Goal: Task Accomplishment & Management: Complete application form

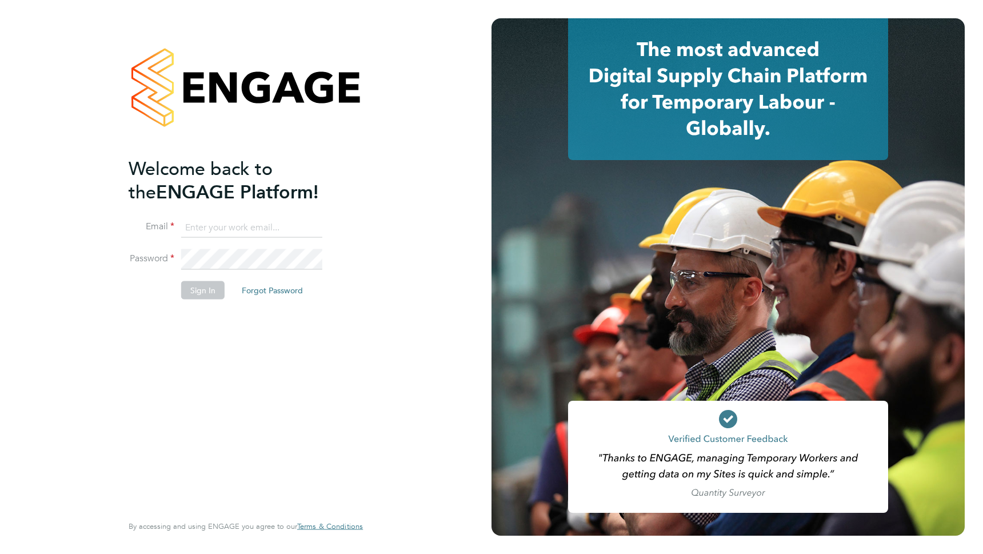
click at [207, 231] on input at bounding box center [251, 227] width 141 height 21
type input "[EMAIL_ADDRESS][PERSON_NAME][DOMAIN_NAME]"
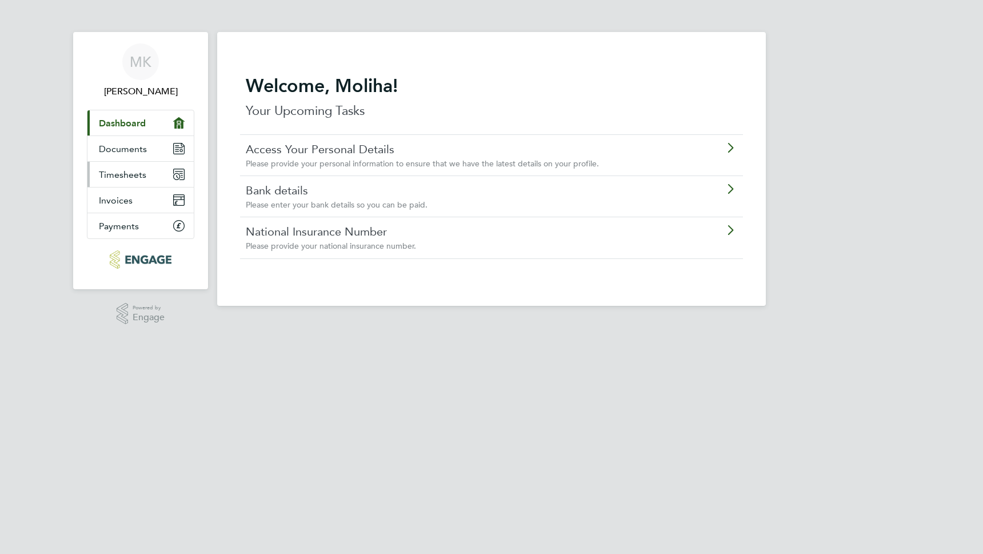
click at [117, 167] on link "Timesheets" at bounding box center [140, 174] width 106 height 25
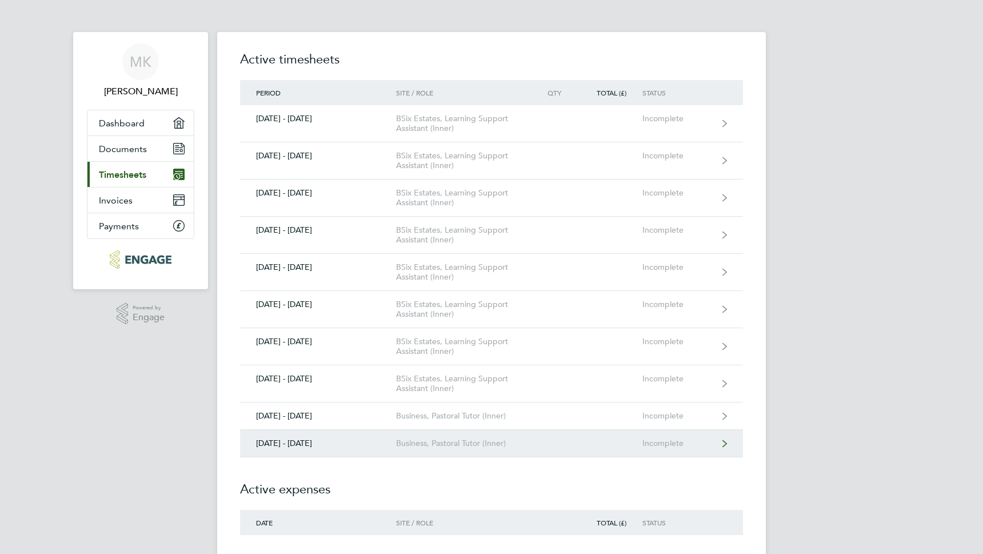
click at [458, 450] on link "25 - 31 Aug 2025 Business, Pastoral Tutor (Inner) Incomplete" at bounding box center [491, 443] width 503 height 27
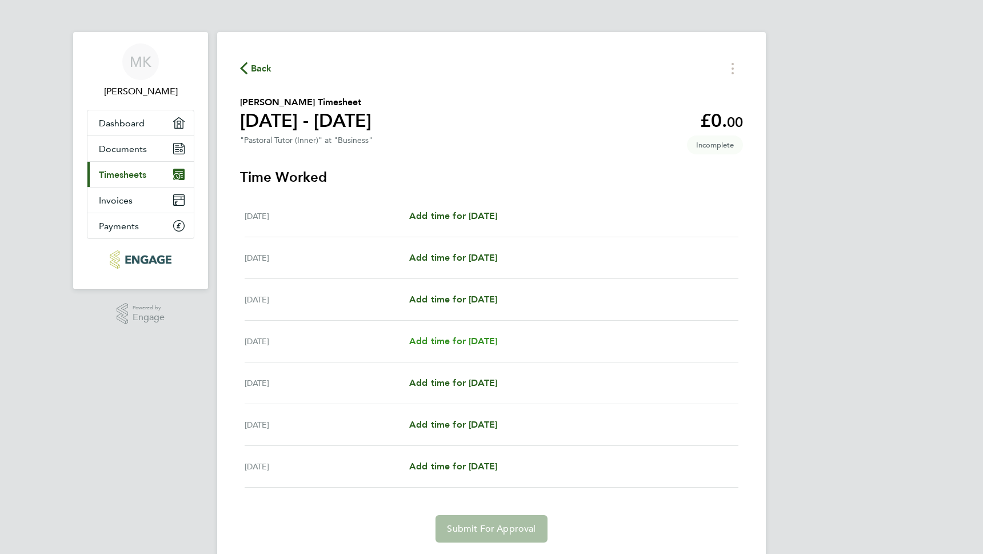
click at [458, 343] on span "Add time for Thu 28 Aug" at bounding box center [453, 340] width 88 height 11
select select "60"
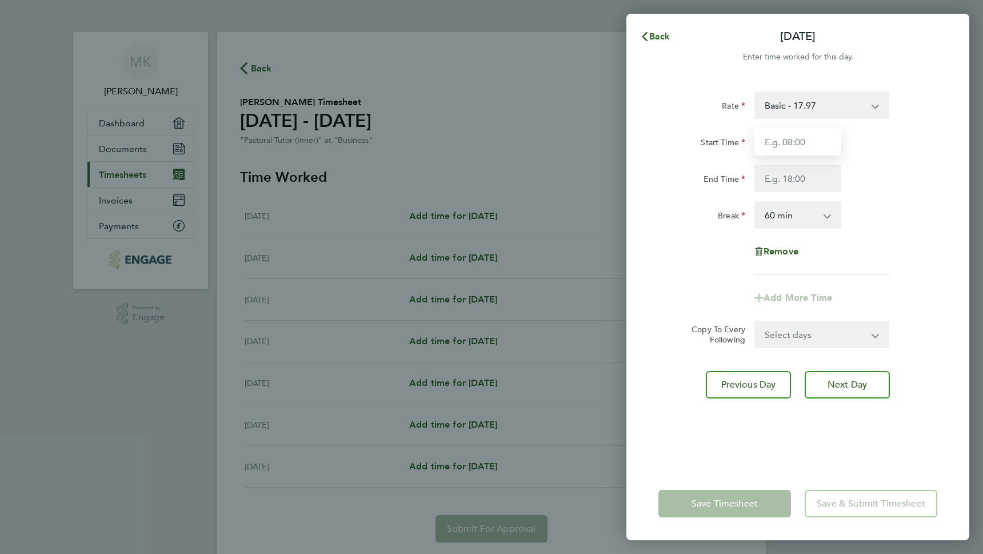
click at [790, 142] on input "Start Time" at bounding box center [797, 141] width 87 height 27
type input "09:30"
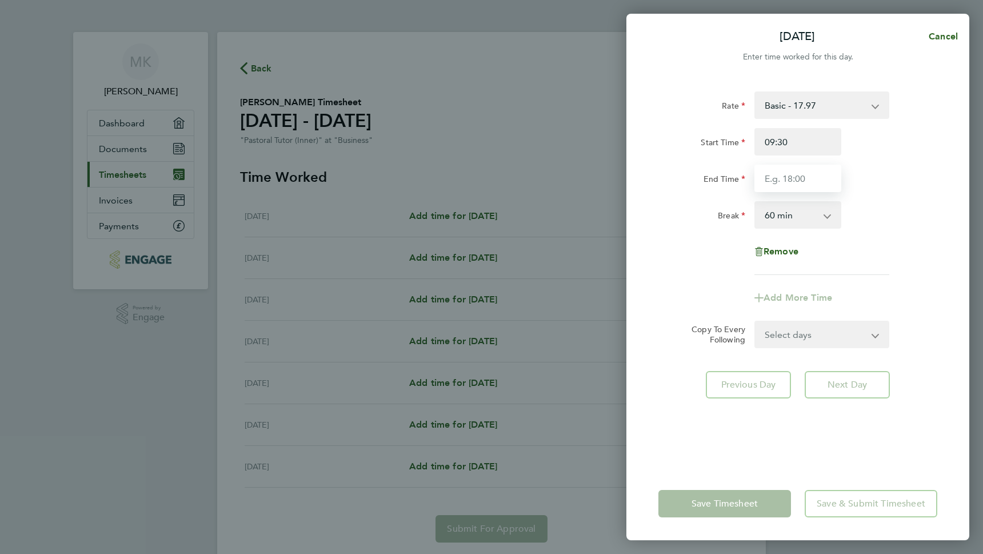
click at [780, 183] on input "End Time" at bounding box center [797, 178] width 87 height 27
type input "16:30"
click at [802, 218] on select "0 min 15 min 30 min 45 min 60 min 75 min 90 min" at bounding box center [790, 214] width 71 height 25
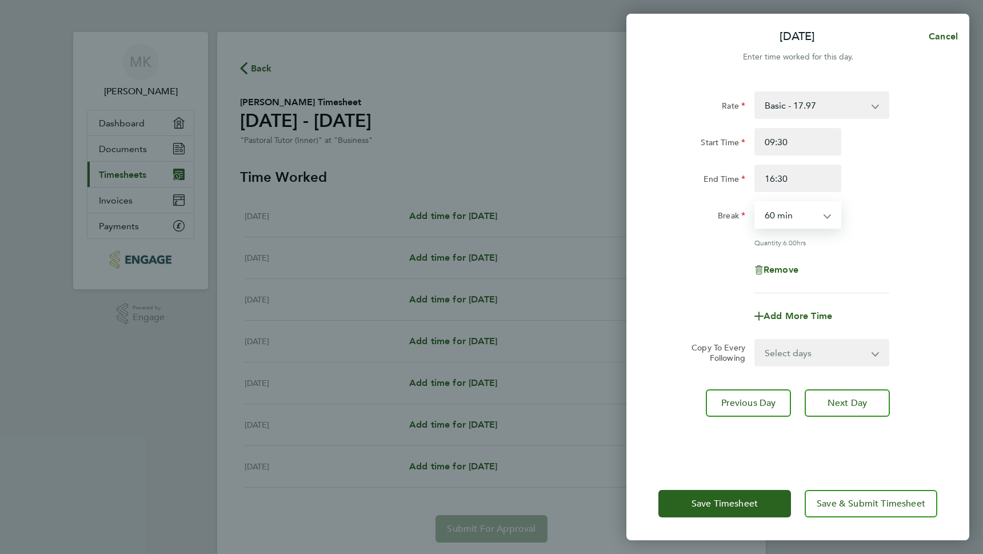
select select "45"
click at [755, 202] on select "0 min 15 min 30 min 45 min 60 min 75 min 90 min" at bounding box center [790, 214] width 71 height 25
click at [877, 355] on app-icon-cross-button at bounding box center [882, 352] width 14 height 25
click at [849, 406] on span "Next Day" at bounding box center [846, 402] width 39 height 11
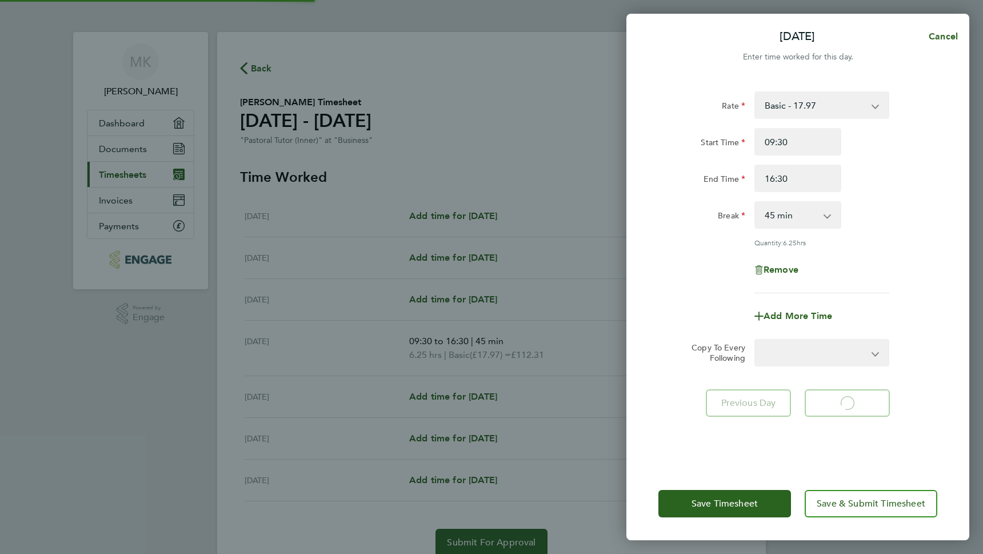
select select "60"
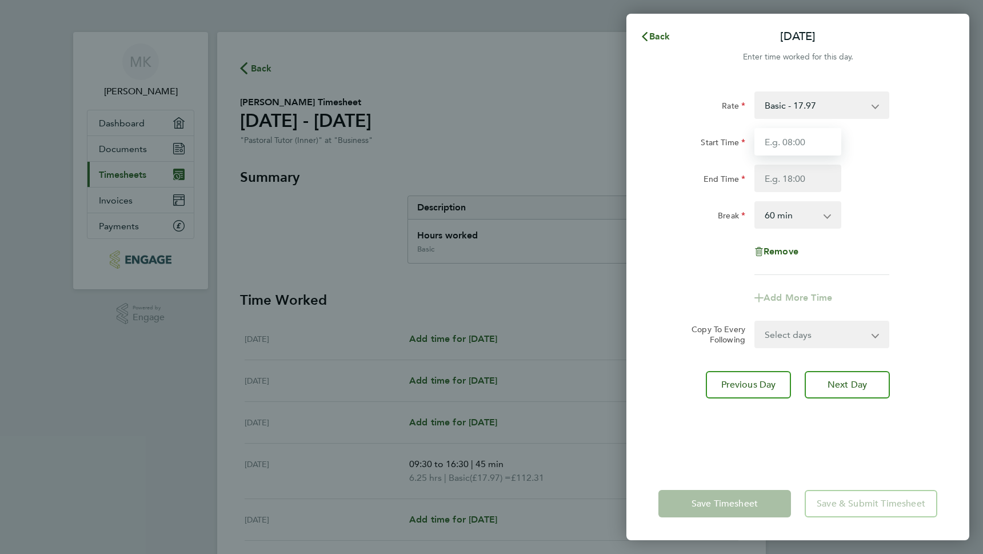
click at [799, 138] on input "Start Time" at bounding box center [797, 141] width 87 height 27
type input "08:45"
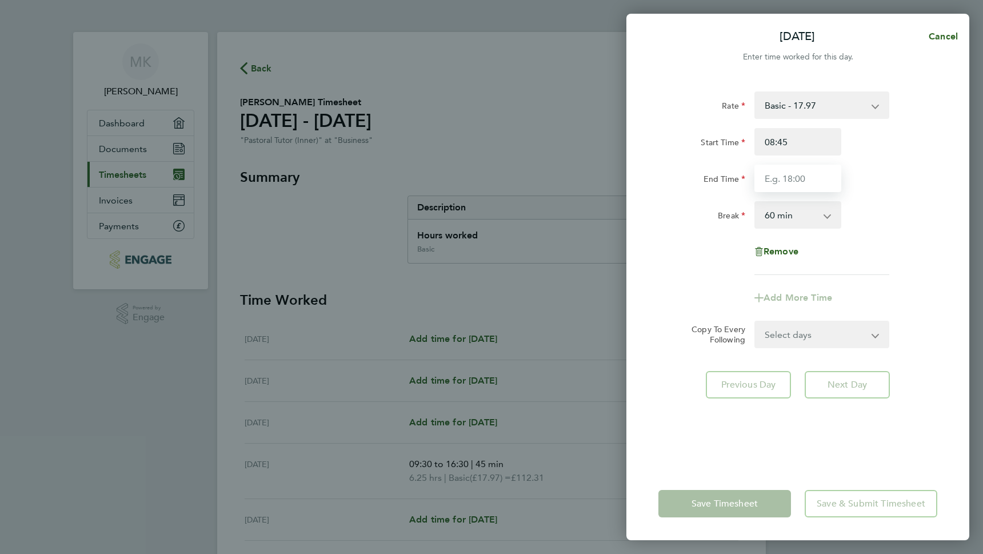
click at [792, 182] on input "End Time" at bounding box center [797, 178] width 87 height 27
type input "16:30"
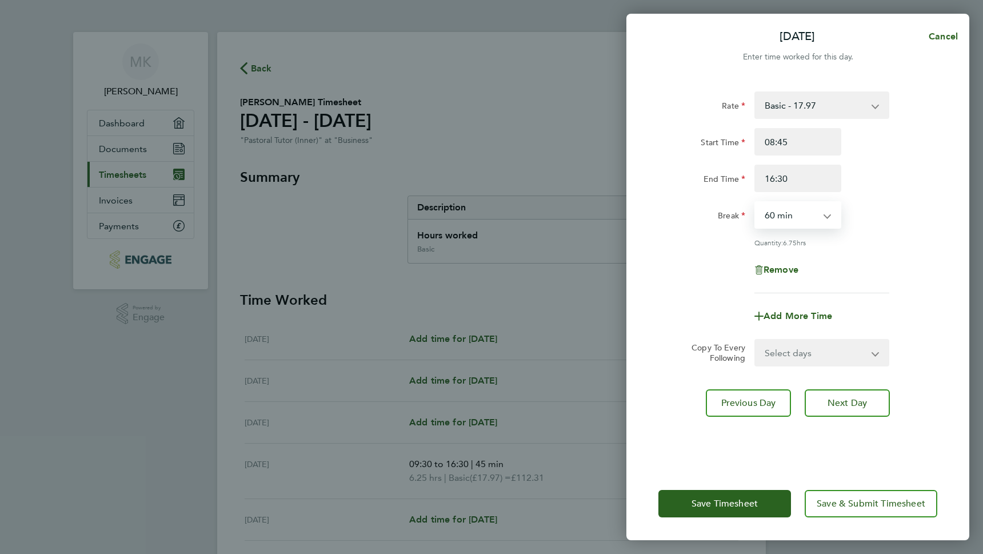
click at [795, 217] on select "0 min 15 min 30 min 45 min 60 min 75 min 90 min" at bounding box center [790, 214] width 71 height 25
select select "45"
click at [755, 202] on select "0 min 15 min 30 min 45 min 60 min 75 min 90 min" at bounding box center [790, 214] width 71 height 25
click at [731, 507] on span "Save Timesheet" at bounding box center [724, 503] width 66 height 11
